Goal: Task Accomplishment & Management: Use online tool/utility

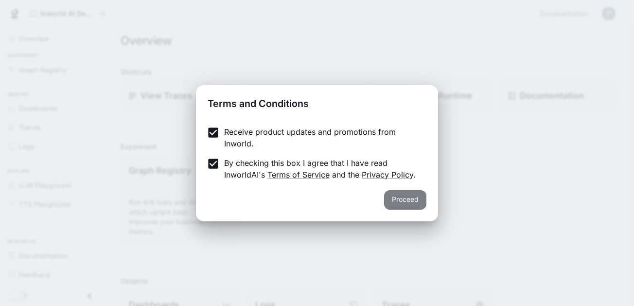
click at [412, 201] on button "Proceed" at bounding box center [405, 199] width 42 height 19
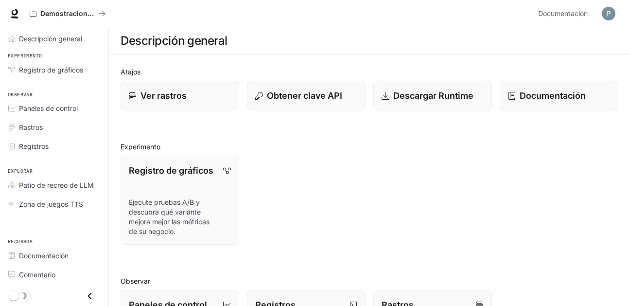
click at [463, 162] on div "Registro de gráficos Ejecute pruebas A/B y descubra qué variante mejora mejor l…" at bounding box center [366, 196] width 506 height 97
click at [58, 44] on link "Descripción general" at bounding box center [54, 38] width 101 height 17
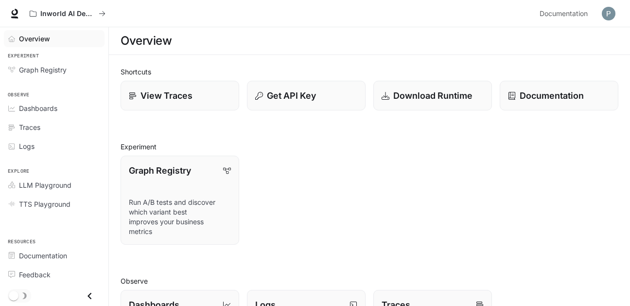
click at [363, 162] on div "Graph Registry Run A/B tests and discover which variant best improves your busi…" at bounding box center [366, 196] width 506 height 97
click at [63, 46] on link "Overview" at bounding box center [54, 38] width 101 height 17
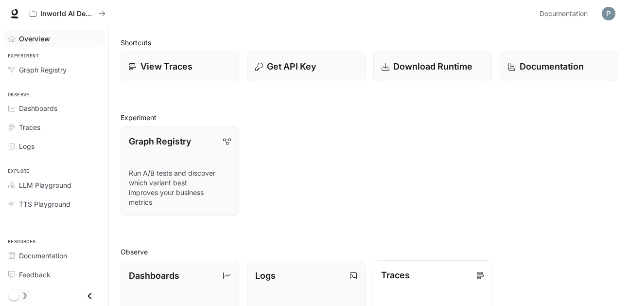
scroll to position [28, 0]
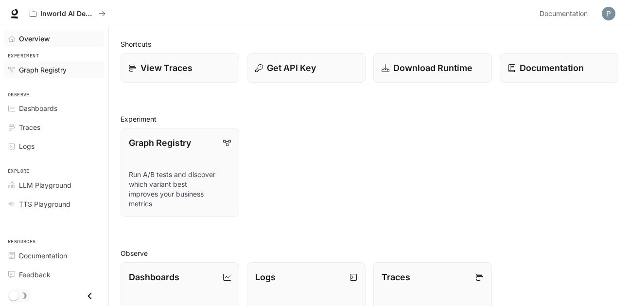
click at [69, 75] on link "Graph Registry" at bounding box center [54, 69] width 101 height 17
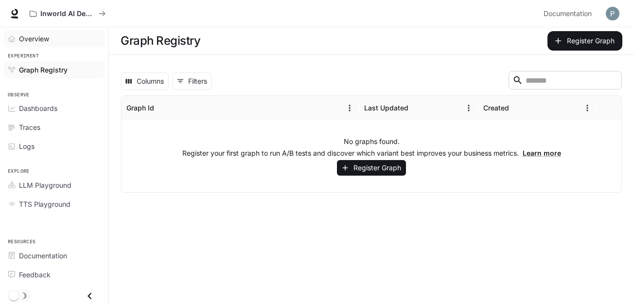
click at [51, 45] on link "Overview" at bounding box center [54, 38] width 101 height 17
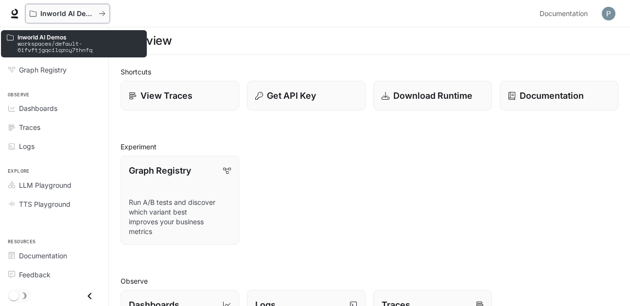
click at [74, 16] on p "Inworld AI Demos" at bounding box center [67, 14] width 54 height 8
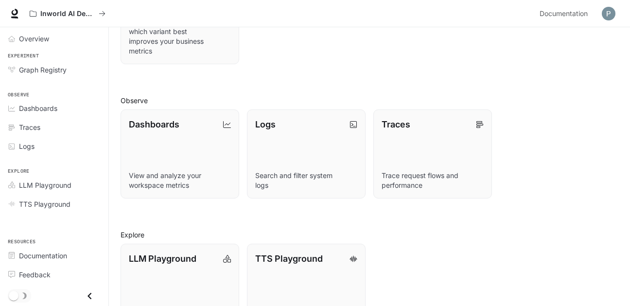
scroll to position [219, 0]
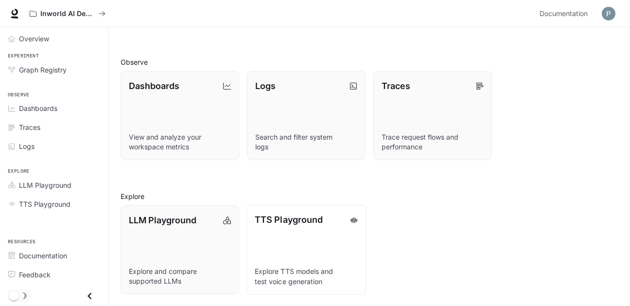
click at [344, 251] on link "TTS Playground Explore TTS models and test voice generation" at bounding box center [306, 250] width 120 height 90
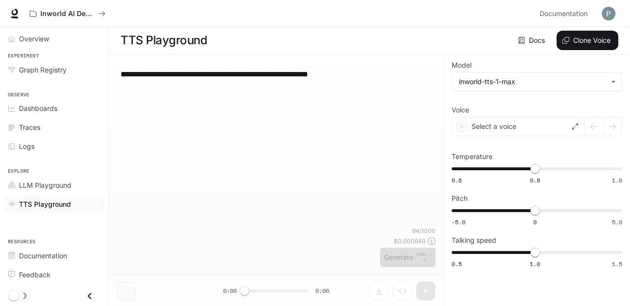
scroll to position [0, 0]
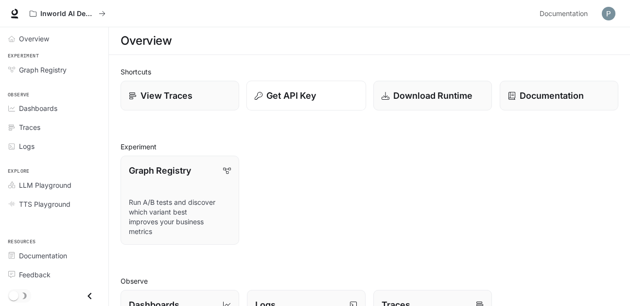
click at [326, 97] on div "Get API Key" at bounding box center [306, 95] width 103 height 13
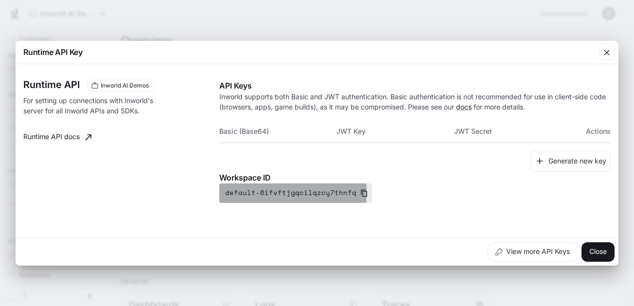
drag, startPoint x: 228, startPoint y: 191, endPoint x: 364, endPoint y: 192, distance: 135.6
click at [364, 192] on button "default-6ifvftjgqcilqzcy7thnfq" at bounding box center [295, 192] width 153 height 19
click at [360, 193] on icon "button" at bounding box center [364, 193] width 8 height 8
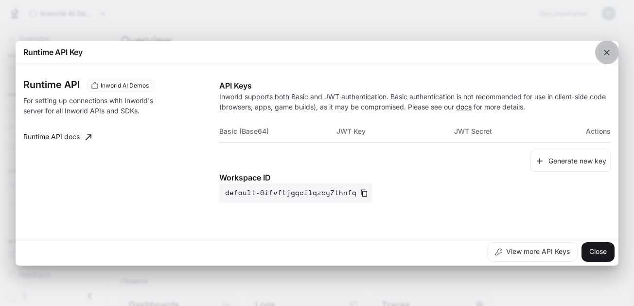
click at [606, 56] on icon "button" at bounding box center [607, 53] width 10 height 10
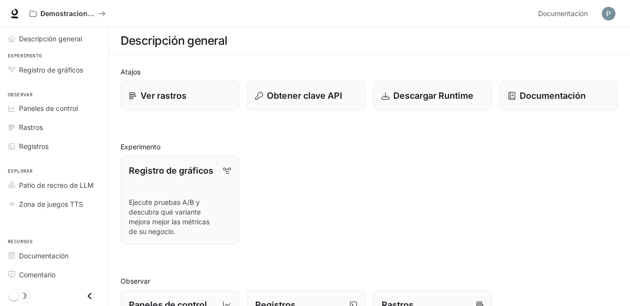
click at [438, 133] on div "Atajos Ver rastros Obtener clave API Descargar Runtime Documentación Experiment…" at bounding box center [370, 290] width 498 height 446
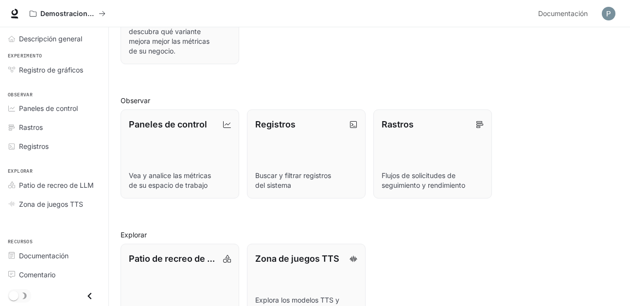
scroll to position [219, 0]
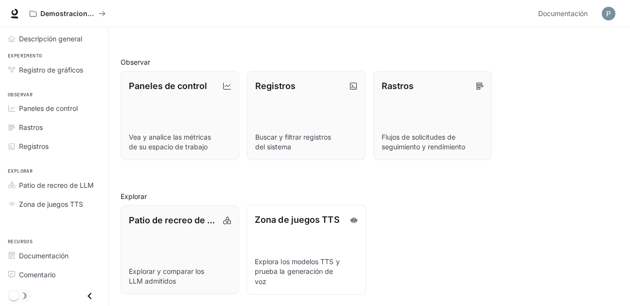
click at [290, 235] on link "Zona de juegos TTS Explora los modelos TTS y prueba la generación de voz" at bounding box center [306, 250] width 120 height 90
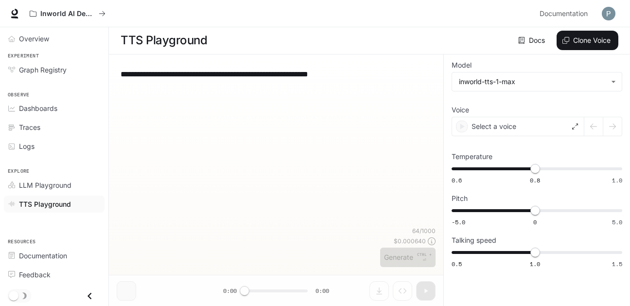
scroll to position [0, 0]
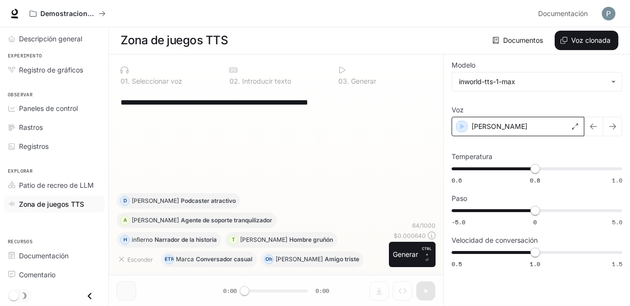
click at [515, 123] on div "[PERSON_NAME]" at bounding box center [518, 126] width 133 height 19
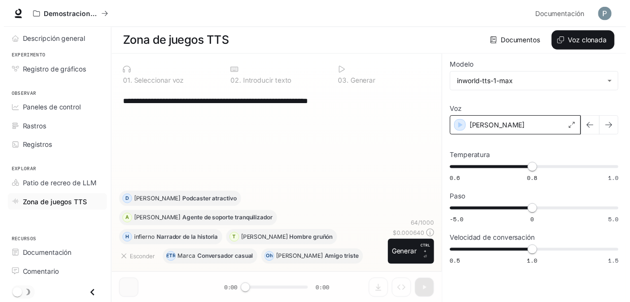
scroll to position [4, 0]
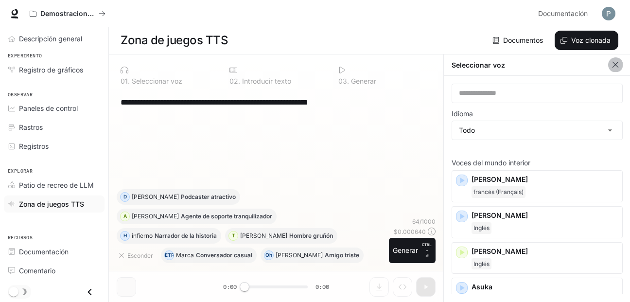
click at [619, 60] on icon "button" at bounding box center [616, 65] width 10 height 10
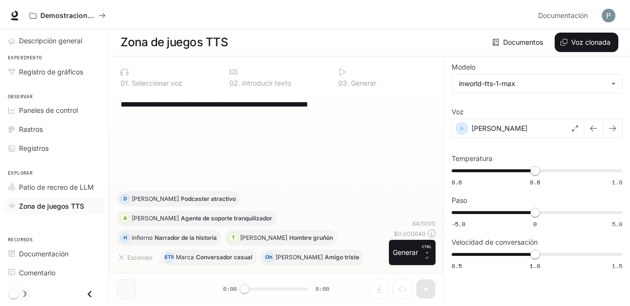
scroll to position [0, 0]
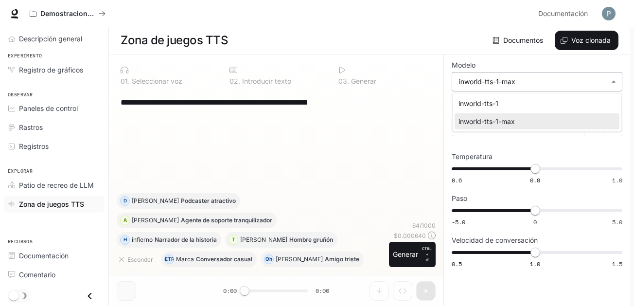
click at [542, 80] on body "**********" at bounding box center [317, 153] width 634 height 306
click at [522, 67] on div at bounding box center [317, 153] width 634 height 306
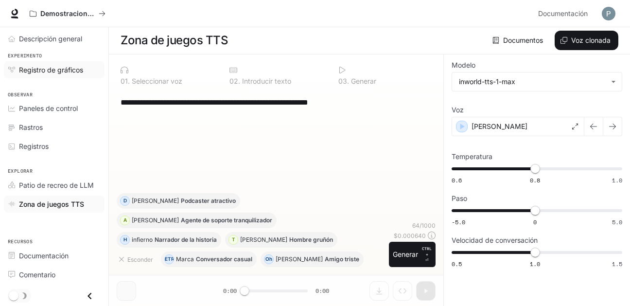
click at [78, 65] on span "Registro de gráficos" at bounding box center [51, 70] width 64 height 10
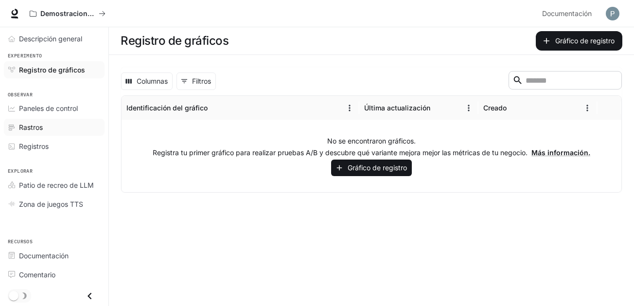
click at [61, 124] on div "Rastros" at bounding box center [59, 127] width 81 height 10
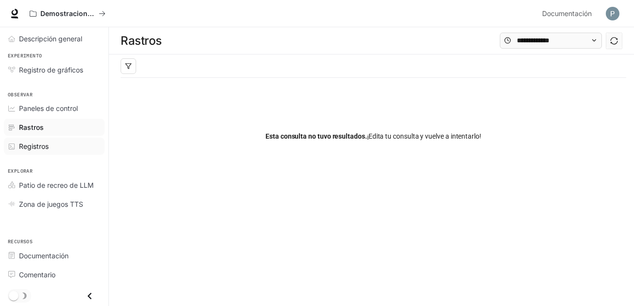
click at [63, 146] on div "Registros" at bounding box center [59, 146] width 81 height 10
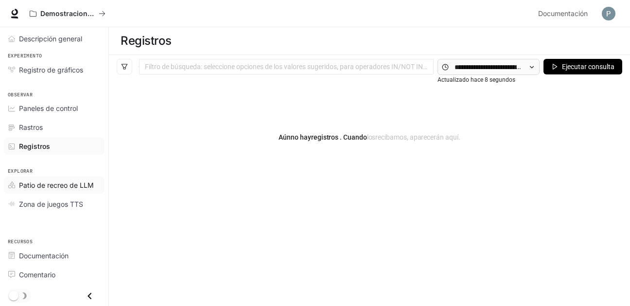
click at [57, 186] on font "Patio de recreo de LLM" at bounding box center [56, 185] width 75 height 8
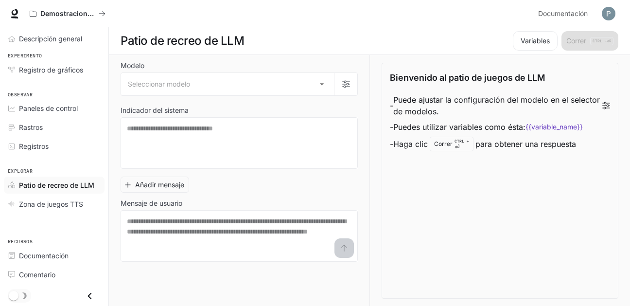
click at [609, 105] on icon at bounding box center [606, 105] width 8 height 7
click at [606, 105] on icon at bounding box center [606, 105] width 8 height 7
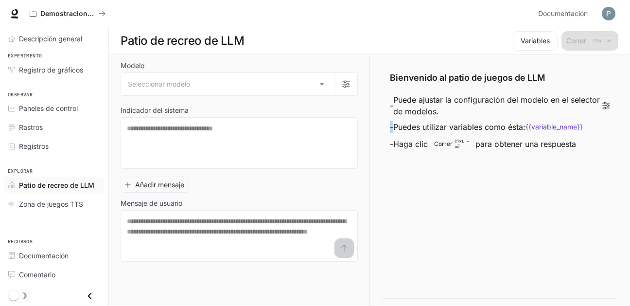
click at [606, 105] on icon at bounding box center [606, 105] width 8 height 7
click at [352, 82] on button "button" at bounding box center [345, 83] width 23 height 23
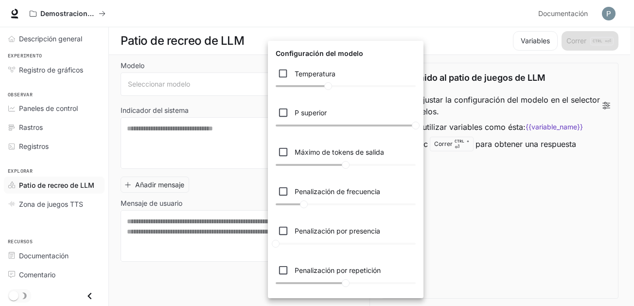
click at [459, 100] on div at bounding box center [317, 153] width 634 height 306
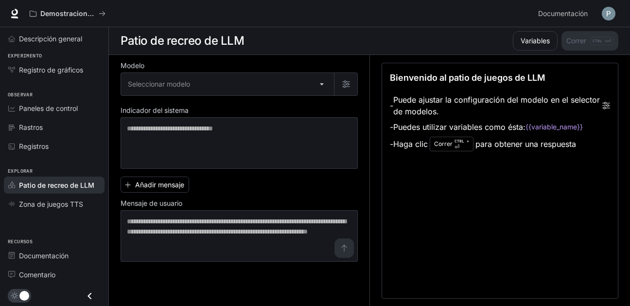
click at [586, 52] on section "Patio de recreo de LLM Variables Correr CTRL + ⏎" at bounding box center [369, 41] width 521 height 28
click at [544, 42] on font "Variables" at bounding box center [535, 40] width 29 height 8
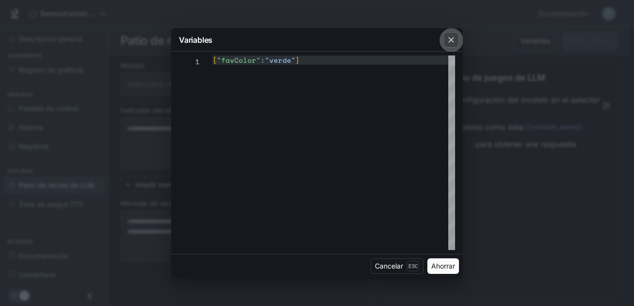
click at [451, 44] on icon "button" at bounding box center [451, 40] width 10 height 10
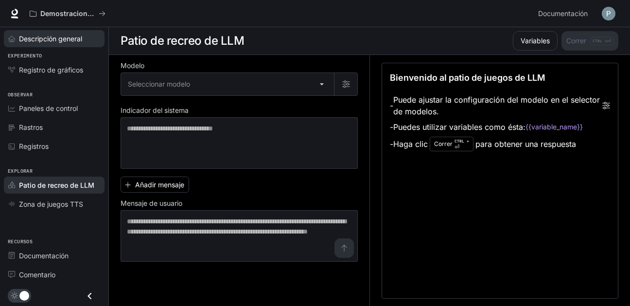
click at [80, 35] on font "Descripción general" at bounding box center [50, 39] width 63 height 8
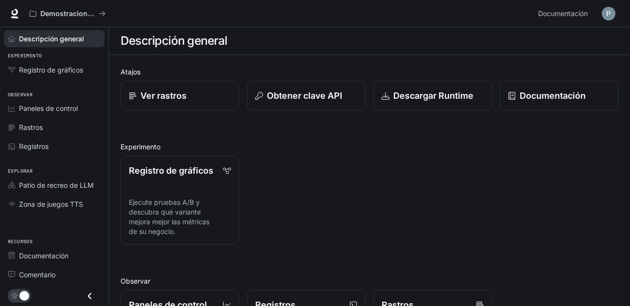
click at [608, 9] on img "button" at bounding box center [609, 14] width 14 height 14
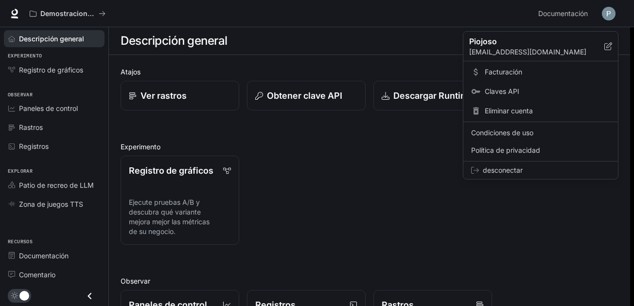
click at [503, 91] on font "Claves API" at bounding box center [502, 91] width 35 height 8
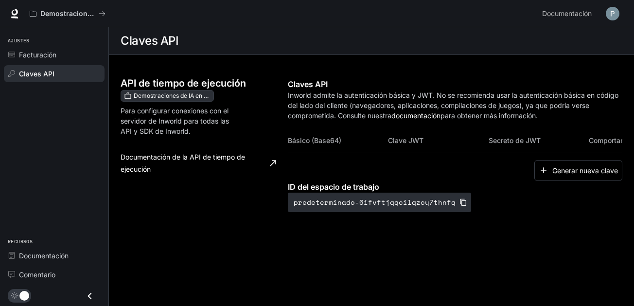
click at [613, 14] on img "button" at bounding box center [613, 14] width 14 height 14
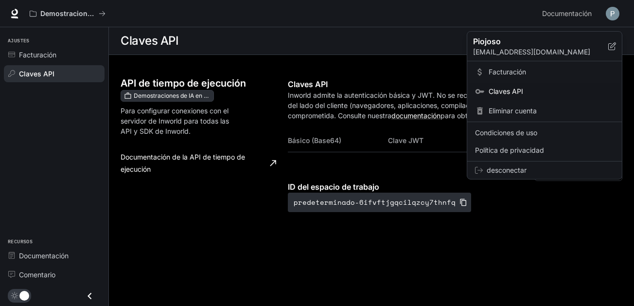
click at [502, 209] on div at bounding box center [317, 153] width 634 height 306
